Goal: Navigation & Orientation: Find specific page/section

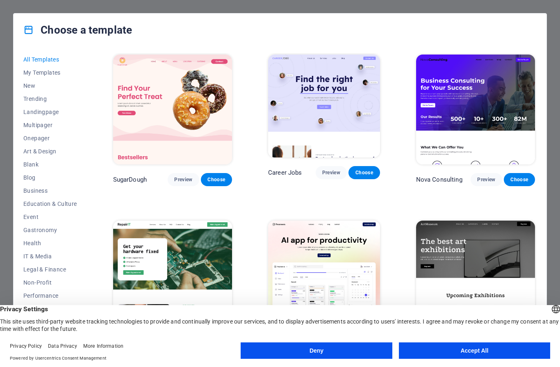
click at [483, 351] on button "Accept All" at bounding box center [474, 350] width 151 height 16
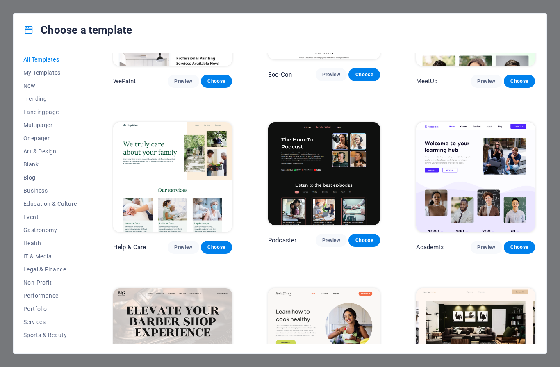
scroll to position [599, 0]
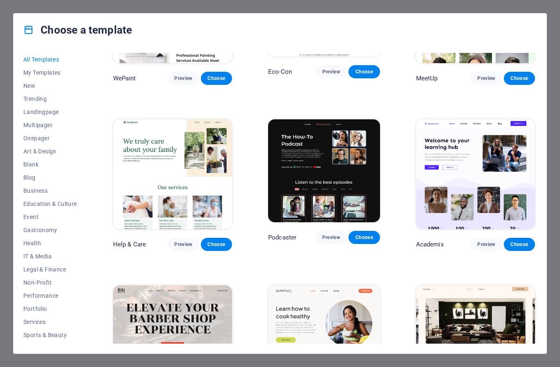
click at [336, 238] on button "Preview" at bounding box center [331, 237] width 31 height 13
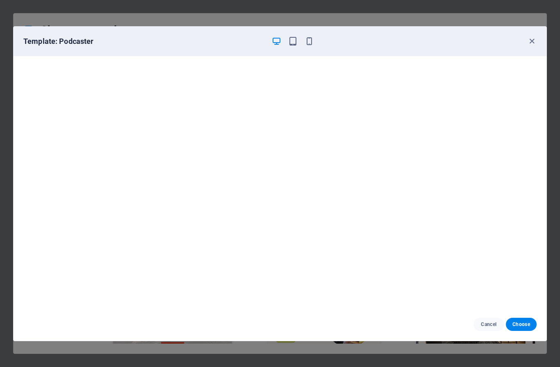
click at [531, 45] on icon "button" at bounding box center [531, 40] width 9 height 9
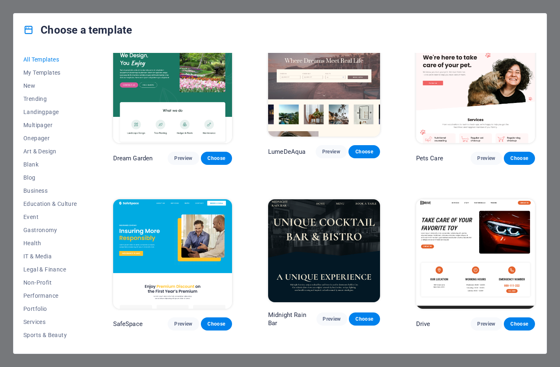
scroll to position [1352, 0]
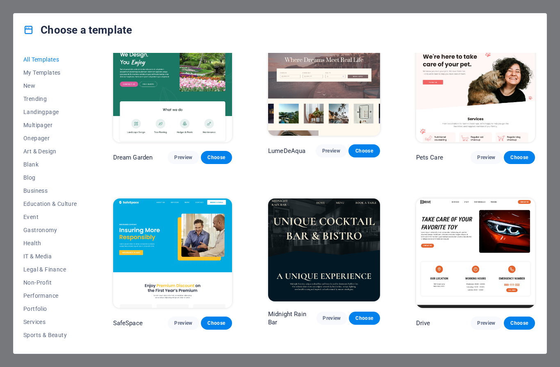
click at [335, 315] on span "Preview" at bounding box center [332, 318] width 18 height 7
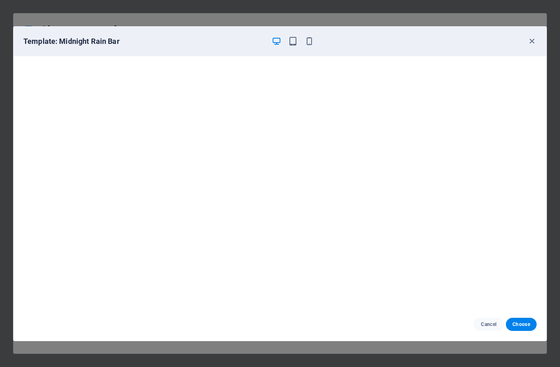
click at [294, 46] on icon "button" at bounding box center [292, 40] width 9 height 9
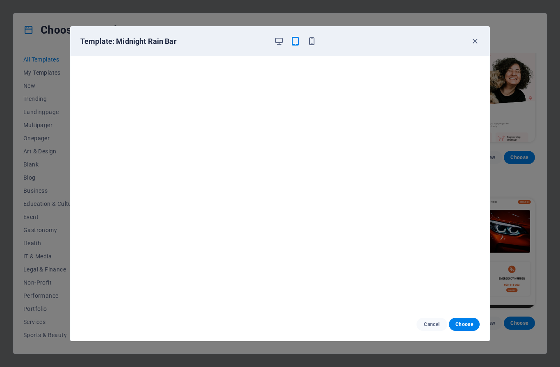
click at [276, 45] on icon "button" at bounding box center [278, 40] width 9 height 9
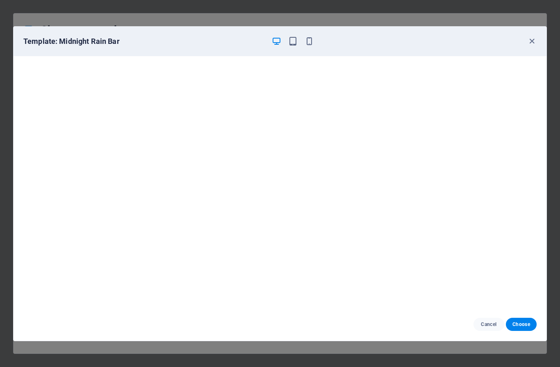
click at [533, 43] on icon "button" at bounding box center [531, 40] width 9 height 9
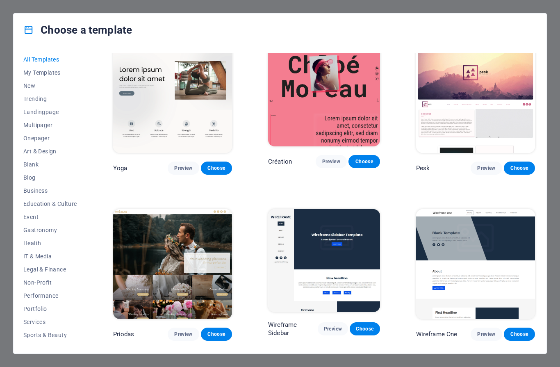
scroll to position [2669, 0]
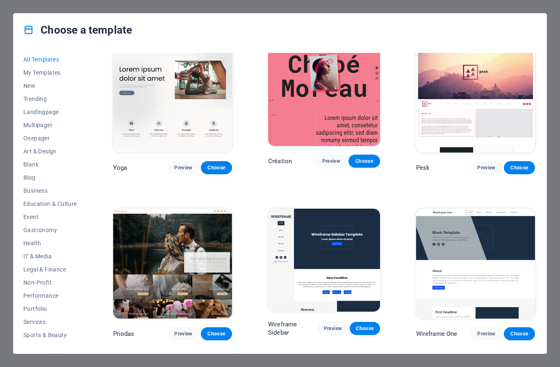
click at [337, 325] on span "Preview" at bounding box center [332, 328] width 17 height 7
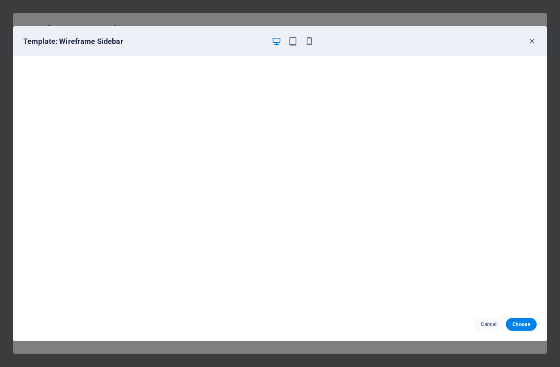
click at [536, 41] on icon "button" at bounding box center [531, 40] width 9 height 9
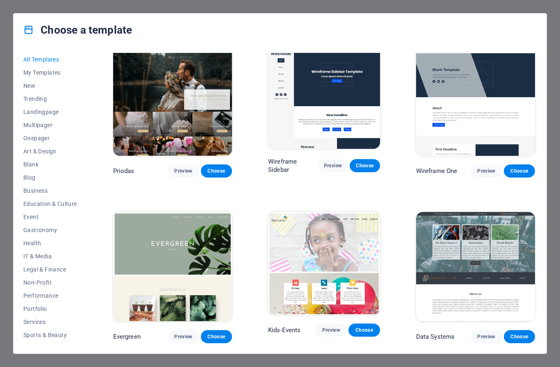
scroll to position [2832, 0]
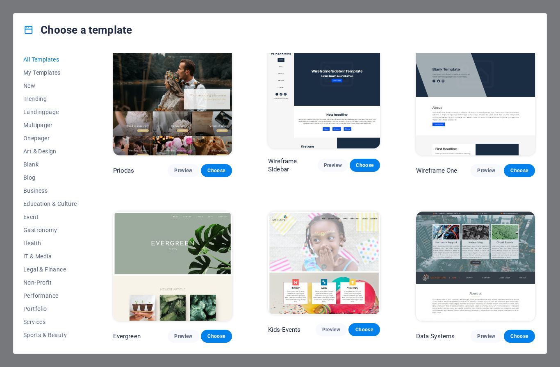
click at [487, 333] on span "Preview" at bounding box center [486, 336] width 18 height 7
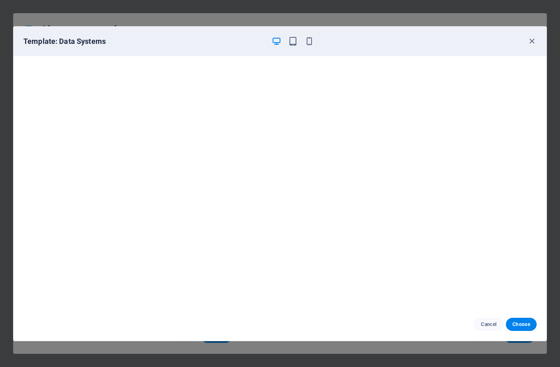
scroll to position [2, 0]
click at [532, 41] on icon "button" at bounding box center [531, 40] width 9 height 9
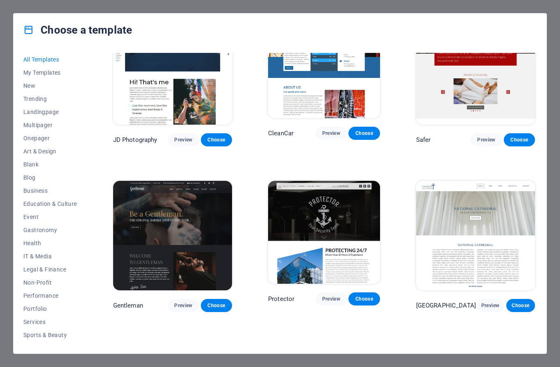
scroll to position [3202, 0]
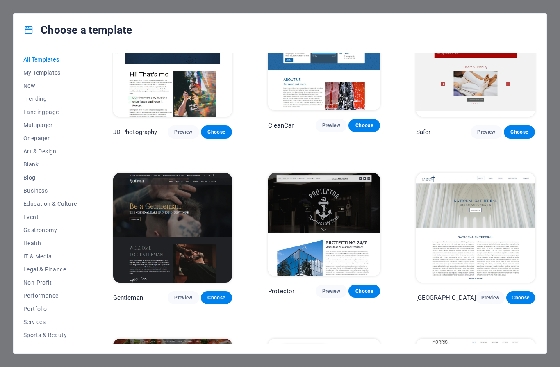
click at [184, 291] on button "Preview" at bounding box center [183, 297] width 31 height 13
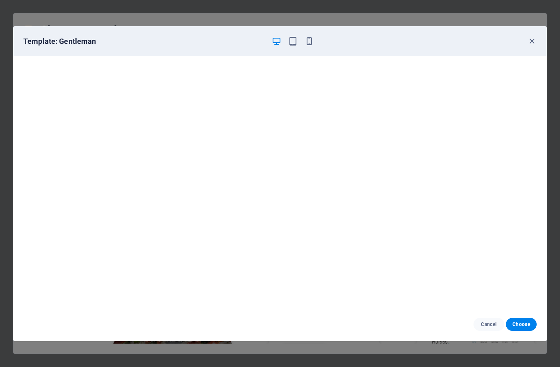
click at [533, 44] on icon "button" at bounding box center [531, 40] width 9 height 9
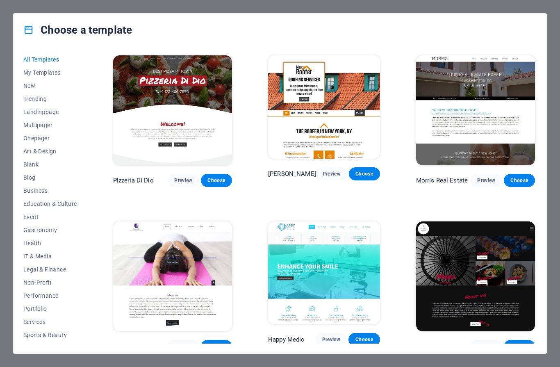
scroll to position [3487, 0]
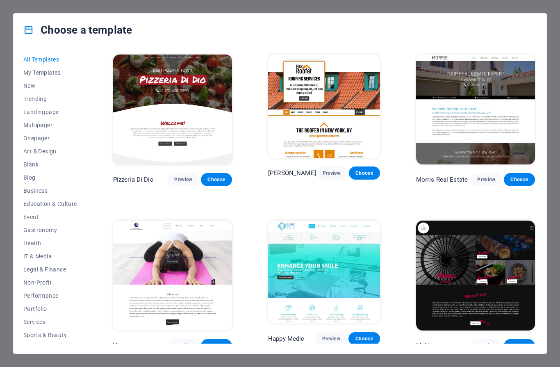
click at [488, 342] on span "Preview" at bounding box center [486, 345] width 18 height 7
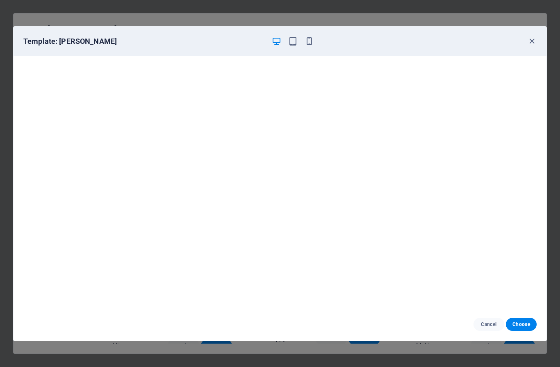
click at [534, 42] on icon "button" at bounding box center [531, 40] width 9 height 9
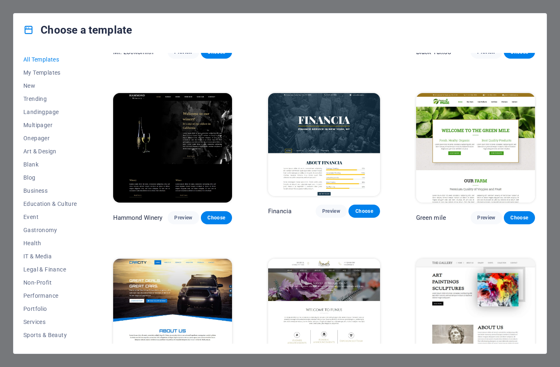
scroll to position [4776, 0]
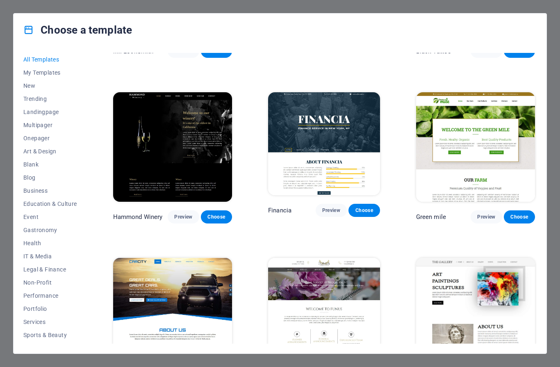
click at [184, 210] on button "Preview" at bounding box center [183, 216] width 31 height 13
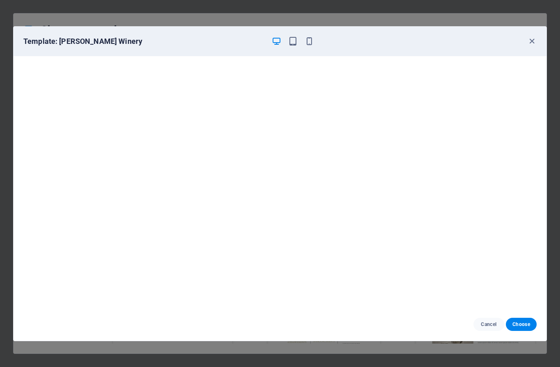
click at [533, 42] on icon "button" at bounding box center [531, 40] width 9 height 9
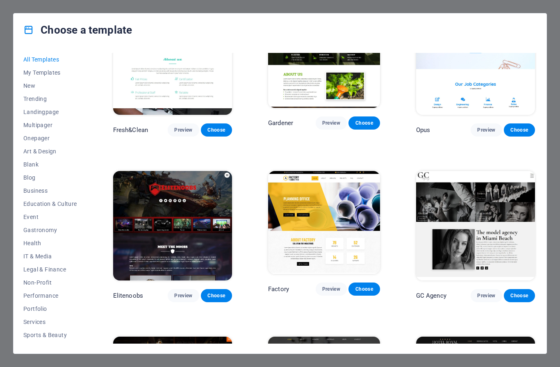
scroll to position [5858, 0]
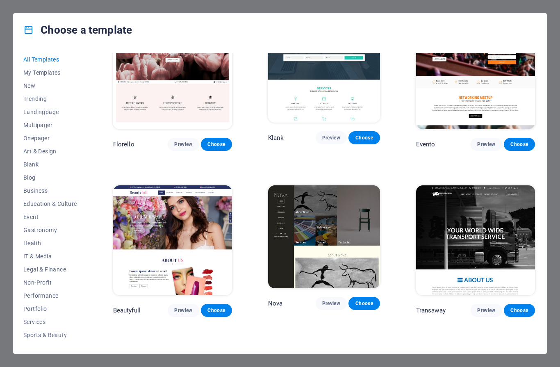
click at [27, 112] on span "Landingpage" at bounding box center [50, 112] width 54 height 7
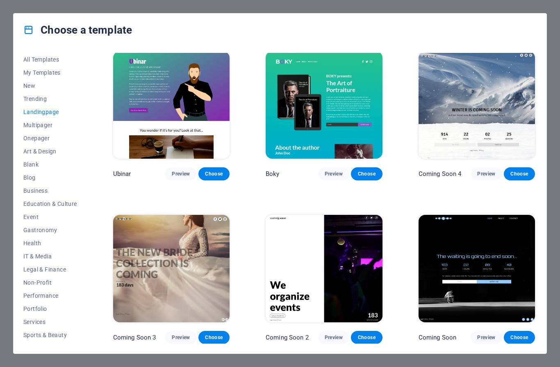
click at [335, 175] on span "Preview" at bounding box center [334, 174] width 18 height 7
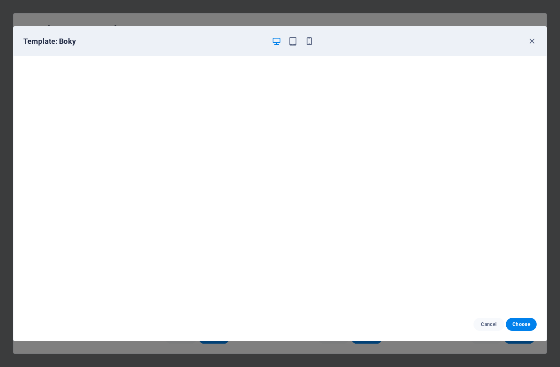
click at [532, 42] on icon "button" at bounding box center [531, 40] width 9 height 9
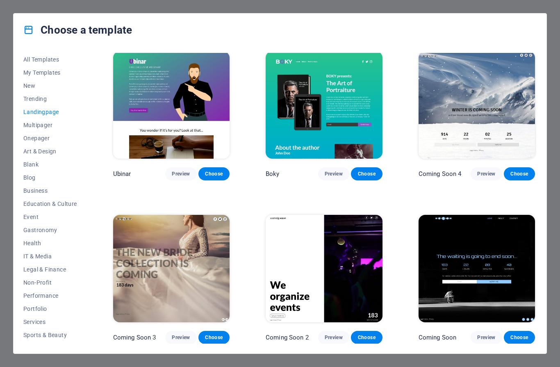
click at [27, 190] on span "Business" at bounding box center [50, 190] width 54 height 7
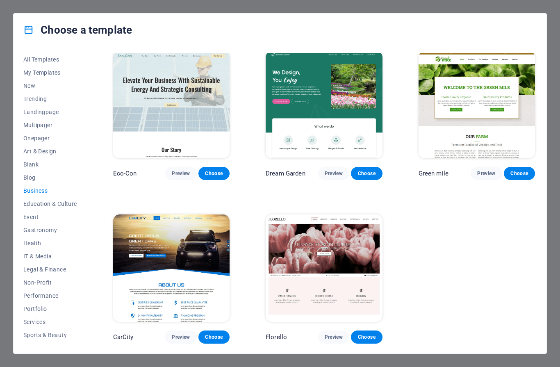
scroll to position [4, 0]
click at [37, 74] on span "My Templates" at bounding box center [50, 72] width 54 height 7
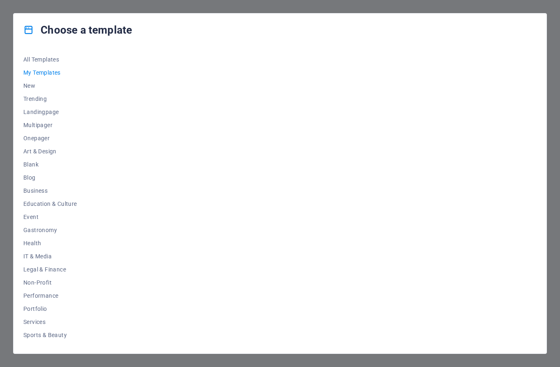
scroll to position [0, 0]
click at [25, 88] on span "New" at bounding box center [50, 85] width 54 height 7
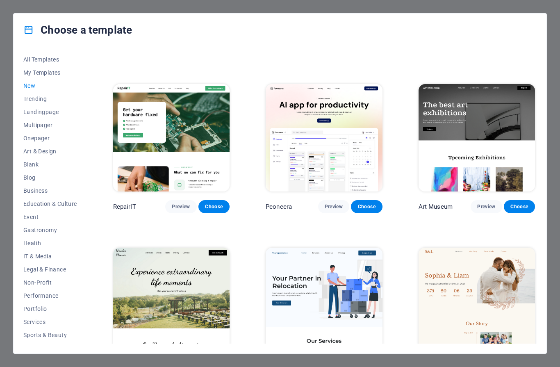
scroll to position [133, 0]
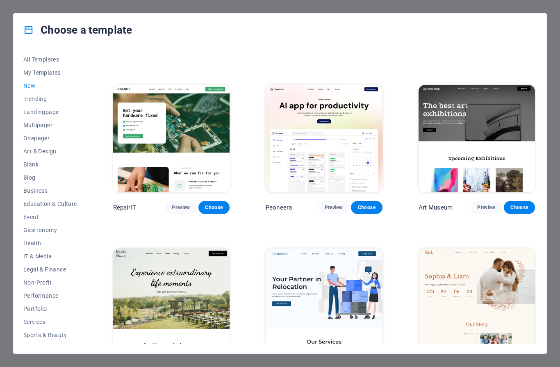
click at [27, 31] on icon at bounding box center [28, 30] width 11 height 11
